Goal: Obtain resource: Obtain resource

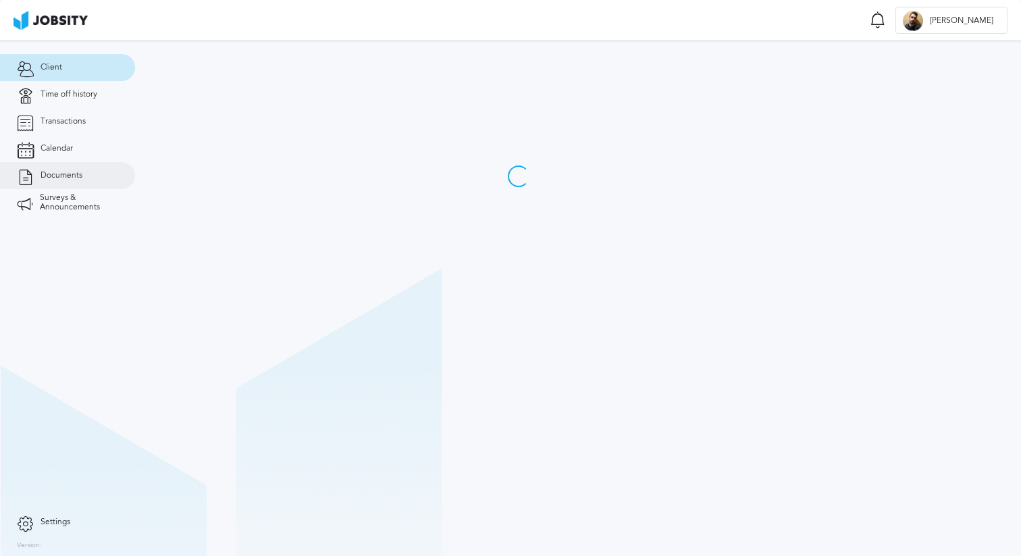
click at [79, 180] on span "Documents" at bounding box center [62, 175] width 42 height 9
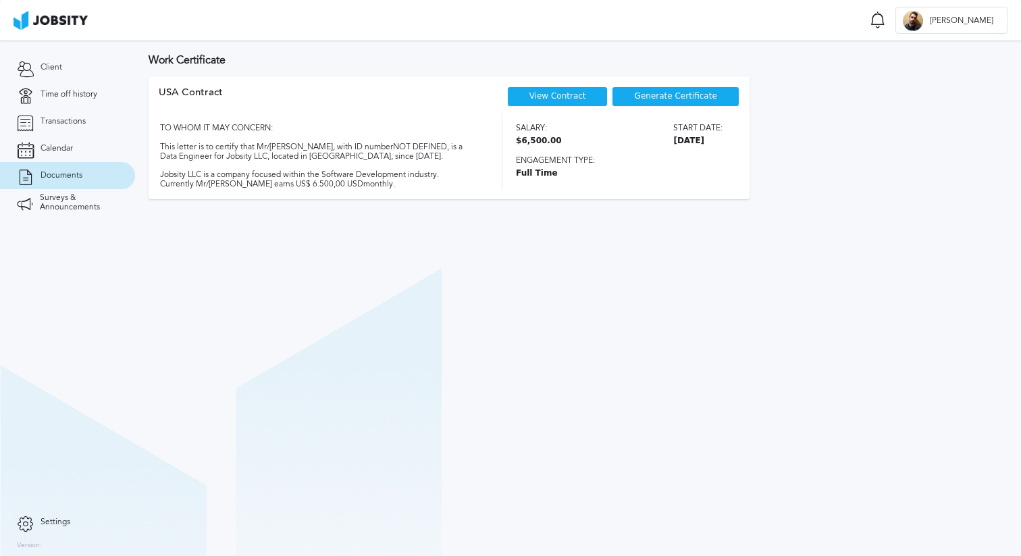
click at [556, 93] on link "View Contract" at bounding box center [557, 95] width 57 height 9
click at [678, 100] on span "Generate Certificate" at bounding box center [676, 96] width 82 height 9
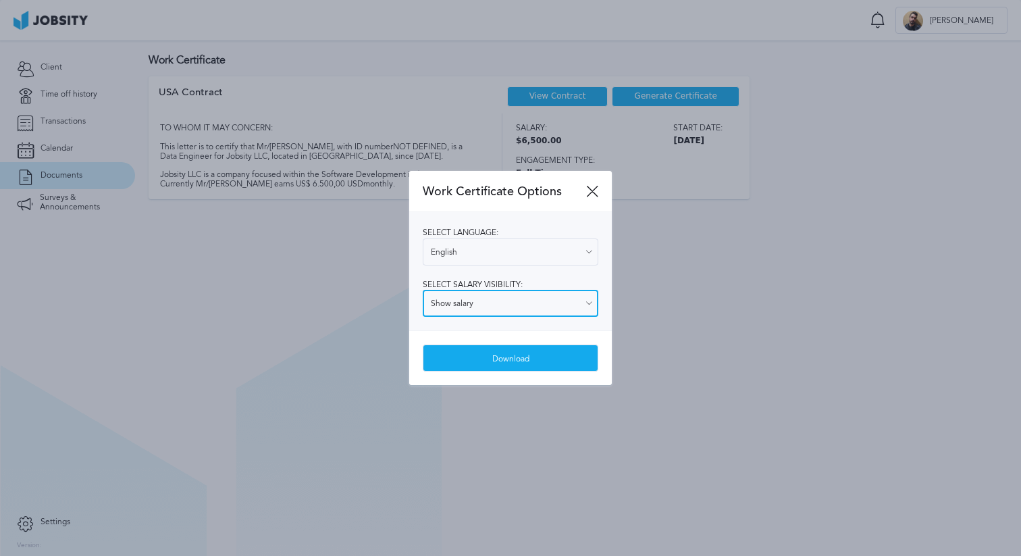
click at [541, 311] on input "Show salary" at bounding box center [511, 303] width 176 height 27
click at [515, 333] on div "Work Certificate Options Select language: English English Spanish Select salary…" at bounding box center [510, 278] width 203 height 215
click at [522, 350] on div "Download" at bounding box center [510, 358] width 174 height 27
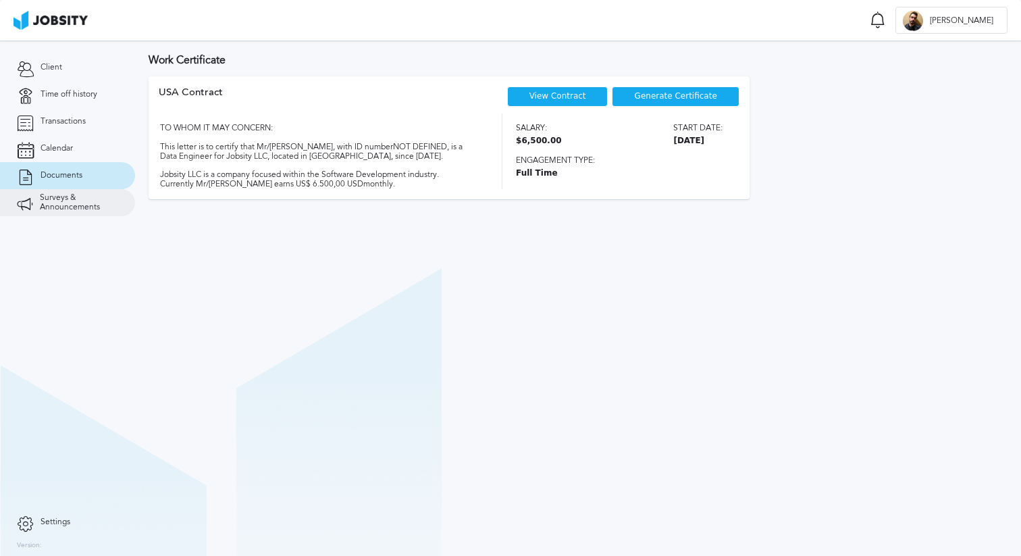
click at [98, 193] on span "Surveys & Announcements" at bounding box center [79, 202] width 78 height 19
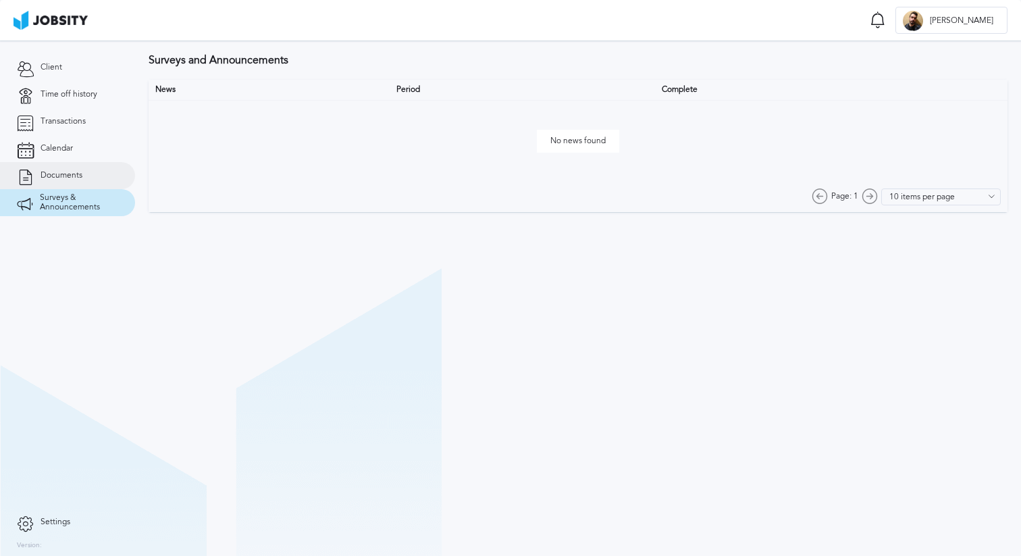
click at [98, 169] on link "Documents" at bounding box center [67, 175] width 135 height 27
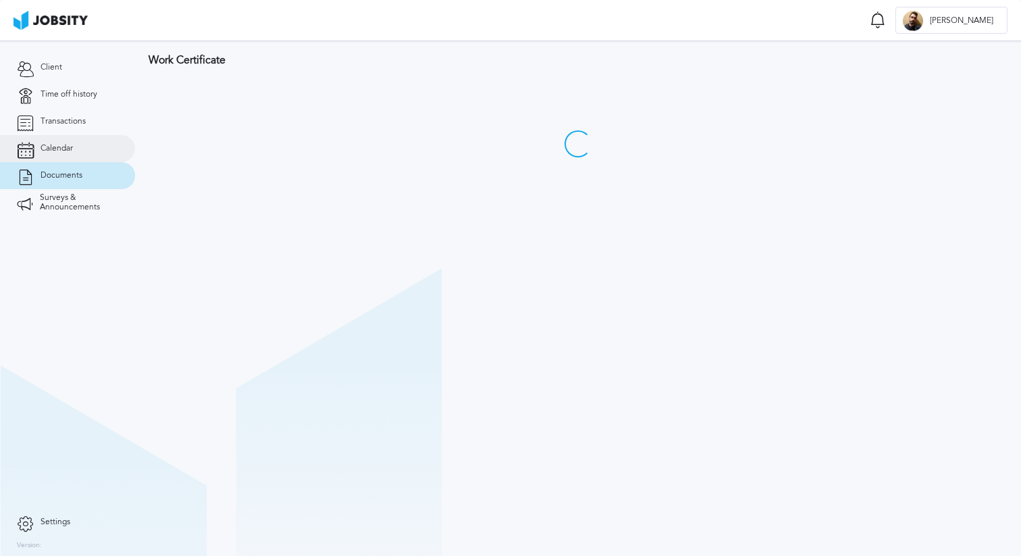
click at [97, 142] on link "Calendar" at bounding box center [67, 148] width 135 height 27
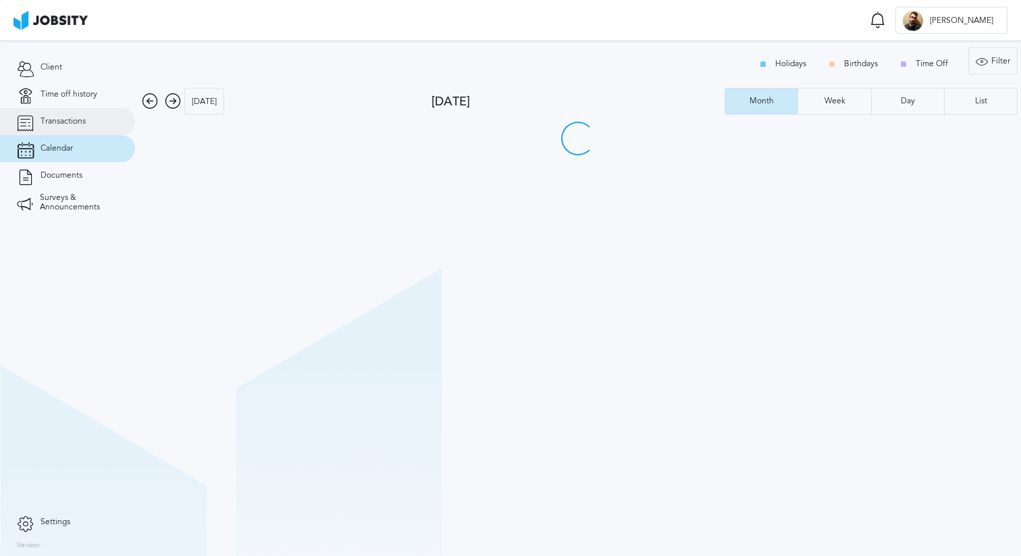
click at [91, 119] on link "Transactions" at bounding box center [67, 121] width 135 height 27
